Goal: Information Seeking & Learning: Learn about a topic

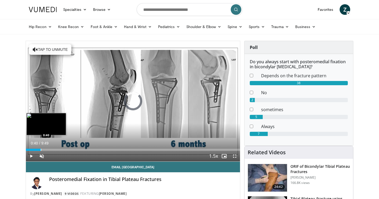
click at [40, 148] on div "Loaded : 6.72% 0:40 0:40" at bounding box center [133, 148] width 214 height 5
click at [50, 149] on div "Progress Bar" at bounding box center [50, 150] width 1 height 2
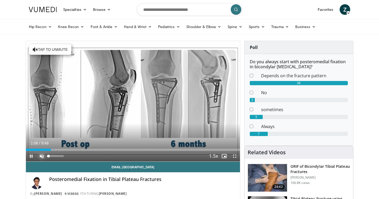
click at [44, 154] on span "Video Player" at bounding box center [42, 156] width 11 height 11
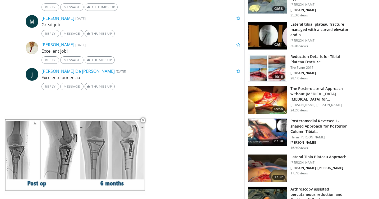
scroll to position [314, 0]
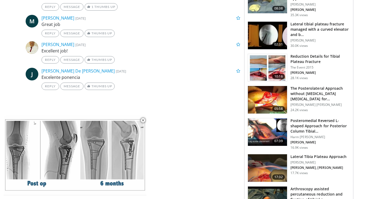
click at [263, 130] on img at bounding box center [267, 132] width 39 height 28
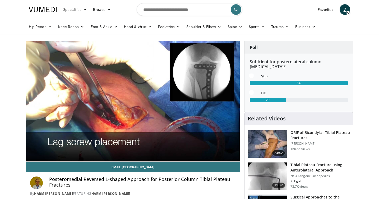
click at [45, 151] on video-js "**********" at bounding box center [133, 101] width 214 height 121
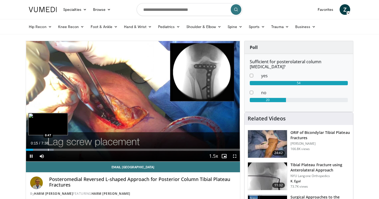
click at [48, 150] on div "Progress Bar" at bounding box center [48, 150] width 1 height 2
click at [44, 149] on div "Progress Bar" at bounding box center [44, 150] width 1 height 2
click at [39, 149] on div "Loaded : 23.77% 0:27 0:27" at bounding box center [133, 150] width 214 height 2
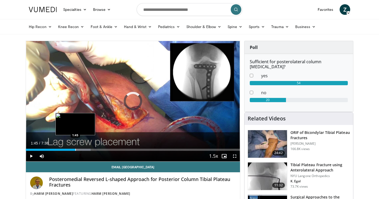
click at [75, 149] on div "Progress Bar" at bounding box center [75, 150] width 1 height 2
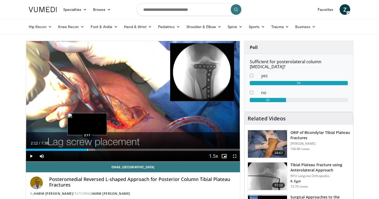
click at [88, 148] on div "Loaded : 32.42% 1:46 2:11" at bounding box center [133, 148] width 214 height 5
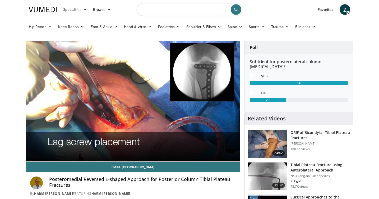
click at [154, 12] on input "Search topics, interventions" at bounding box center [190, 9] width 106 height 13
type input "*"
type input "**********"
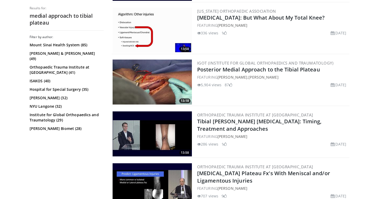
scroll to position [369, 0]
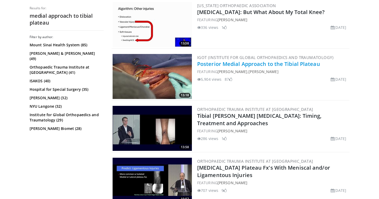
click at [207, 65] on link "Posterior Medial Approach to the Tibial Plateau" at bounding box center [258, 63] width 123 height 7
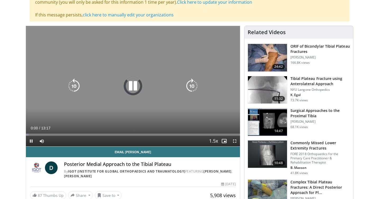
scroll to position [56, 0]
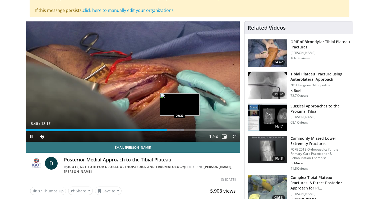
click at [180, 130] on div "Progress Bar" at bounding box center [180, 130] width 1 height 2
click at [186, 130] on div "Progress Bar" at bounding box center [186, 130] width 1 height 2
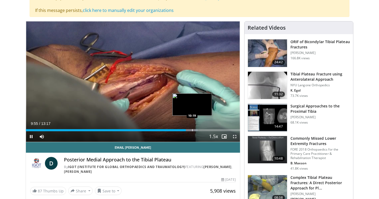
click at [193, 131] on div "Progress Bar" at bounding box center [192, 130] width 1 height 2
click at [202, 130] on div "Progress Bar" at bounding box center [202, 130] width 1 height 2
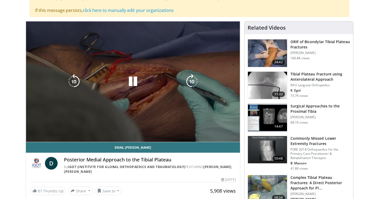
click at [197, 129] on video-js "**********" at bounding box center [133, 81] width 214 height 121
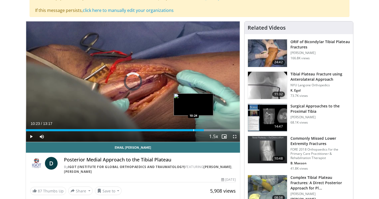
click at [193, 130] on div "Loaded : 90.78% 11:02 10:24" at bounding box center [133, 130] width 214 height 2
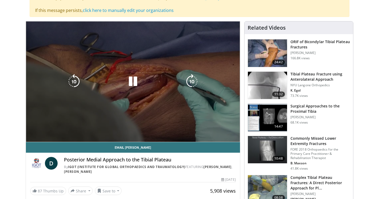
click at [122, 81] on div "Video Player" at bounding box center [133, 81] width 129 height 11
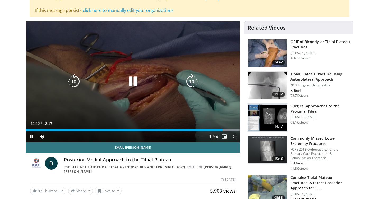
click at [133, 81] on icon "Video Player" at bounding box center [133, 81] width 15 height 15
